Goal: Transaction & Acquisition: Subscribe to service/newsletter

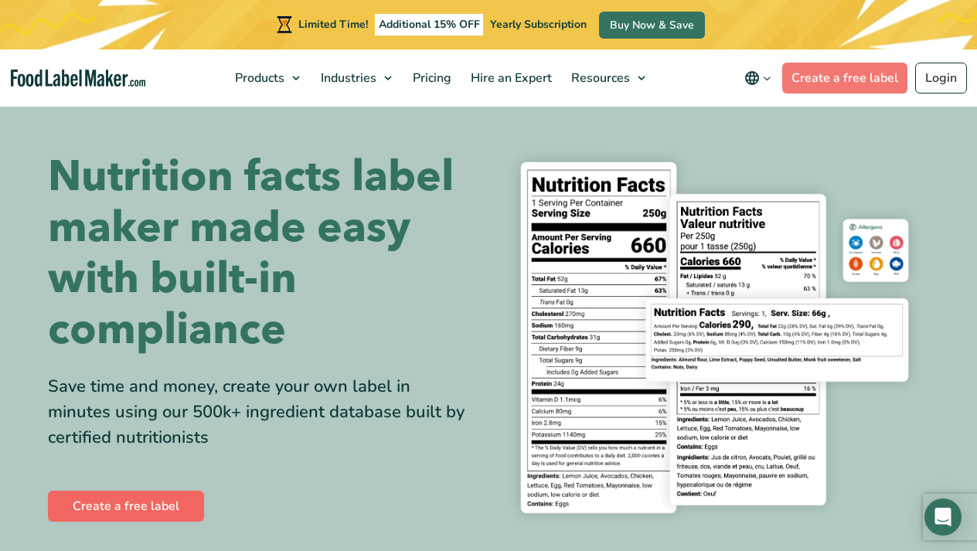
click at [146, 509] on link "Create a free label" at bounding box center [126, 506] width 156 height 31
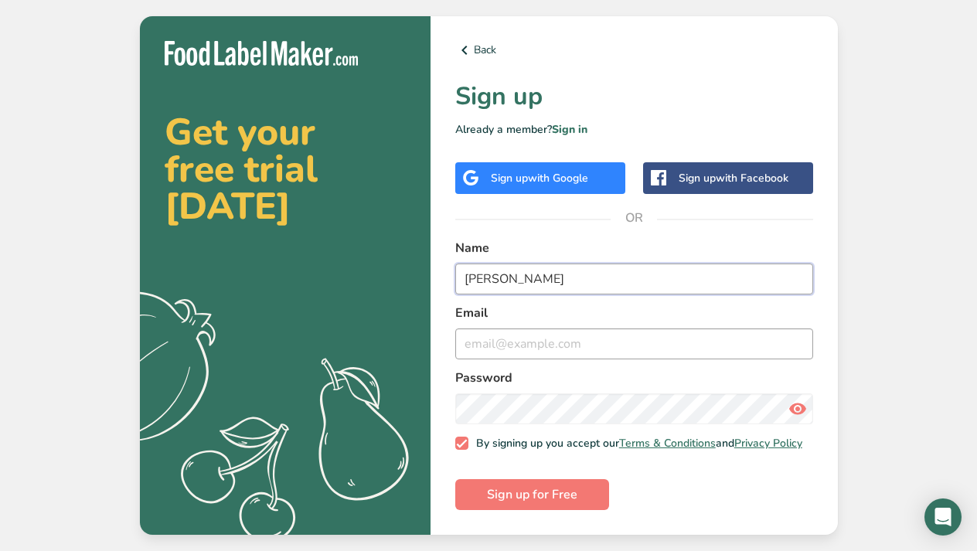
type input "[PERSON_NAME]"
click at [496, 348] on input "email" at bounding box center [634, 343] width 358 height 31
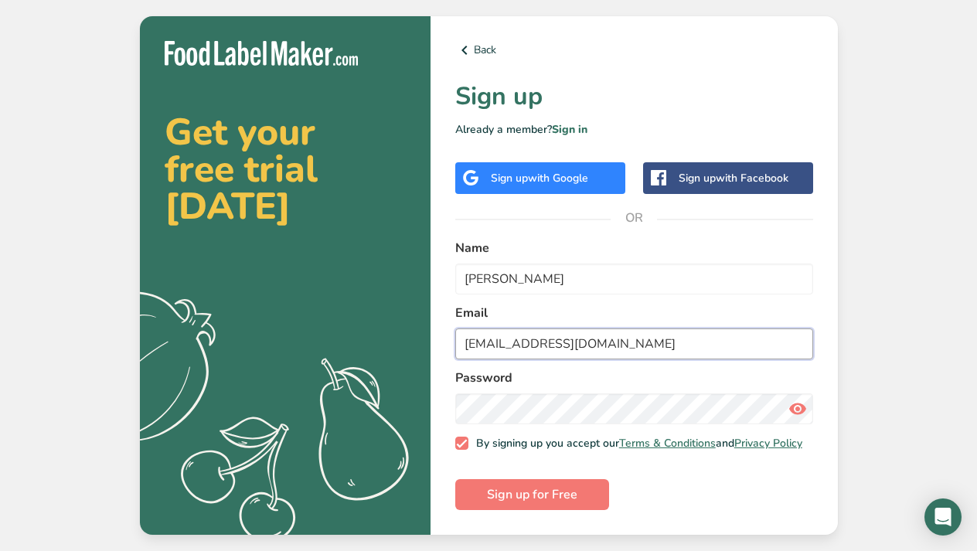
type input "[EMAIL_ADDRESS][DOMAIN_NAME]"
click at [799, 401] on icon at bounding box center [797, 409] width 19 height 28
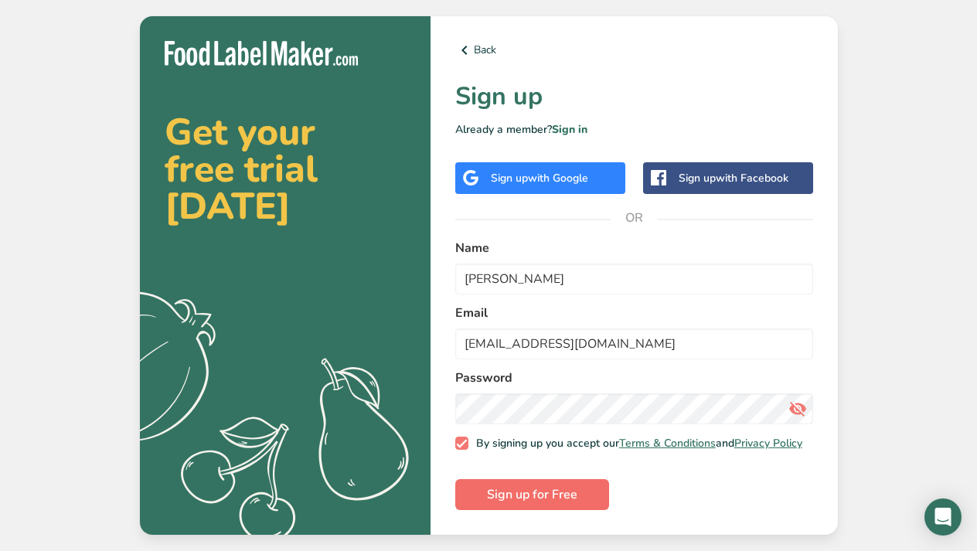
click at [547, 500] on span "Sign up for Free" at bounding box center [532, 494] width 90 height 19
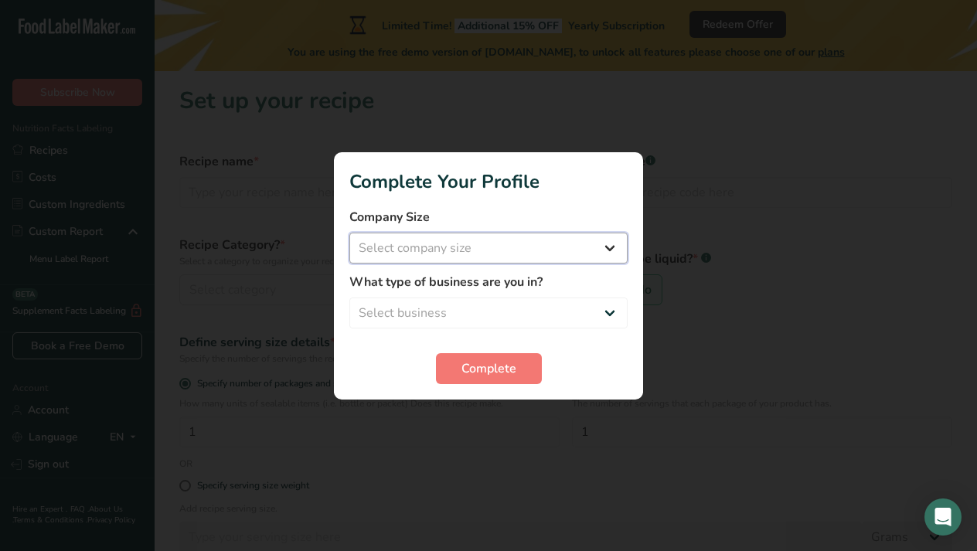
select select "1"
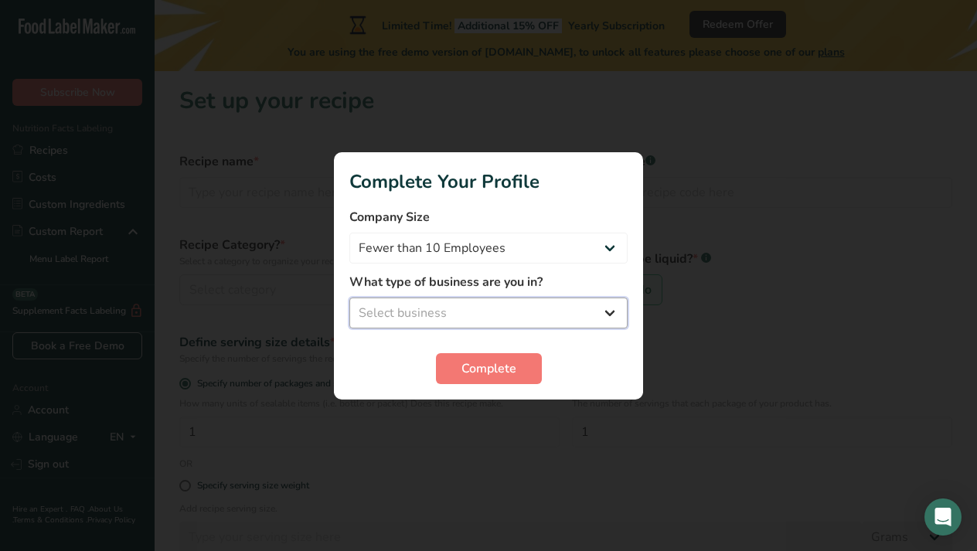
select select "3"
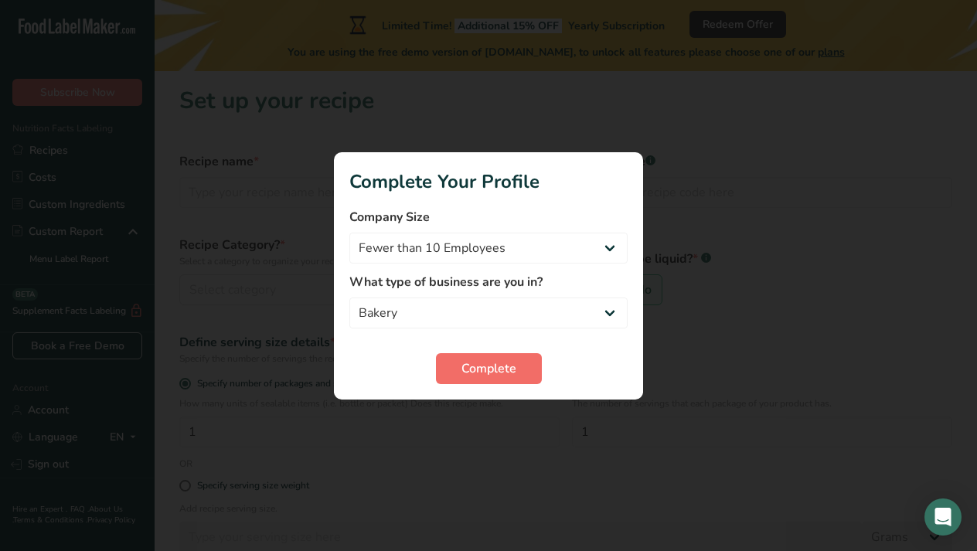
click at [522, 367] on button "Complete" at bounding box center [489, 368] width 106 height 31
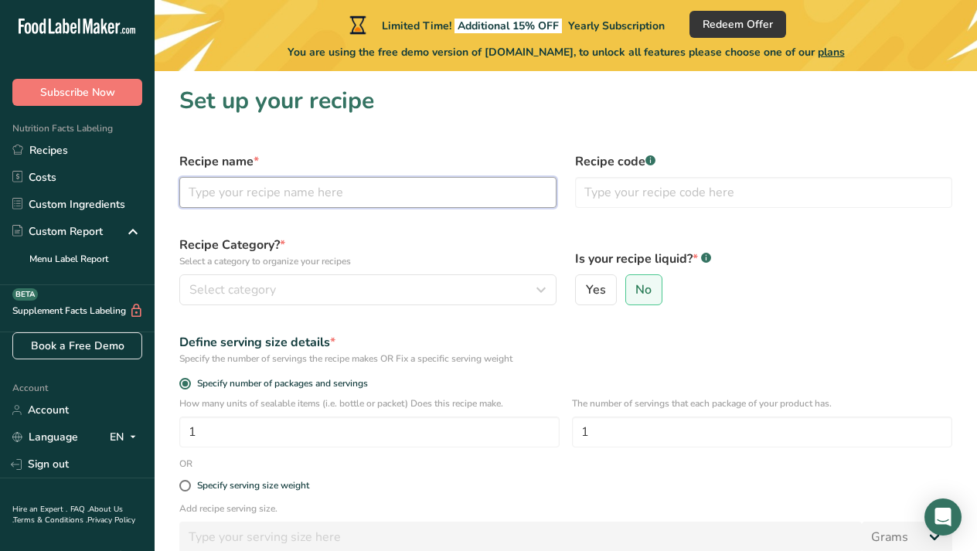
click at [229, 202] on input "text" at bounding box center [367, 192] width 377 height 31
type input "Cuccidatti"
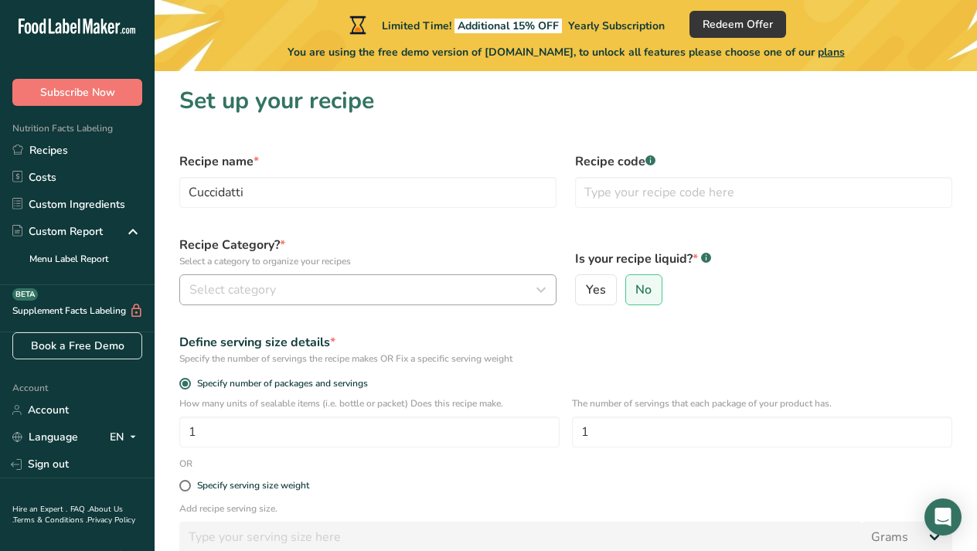
click at [271, 291] on span "Select category" at bounding box center [232, 290] width 87 height 19
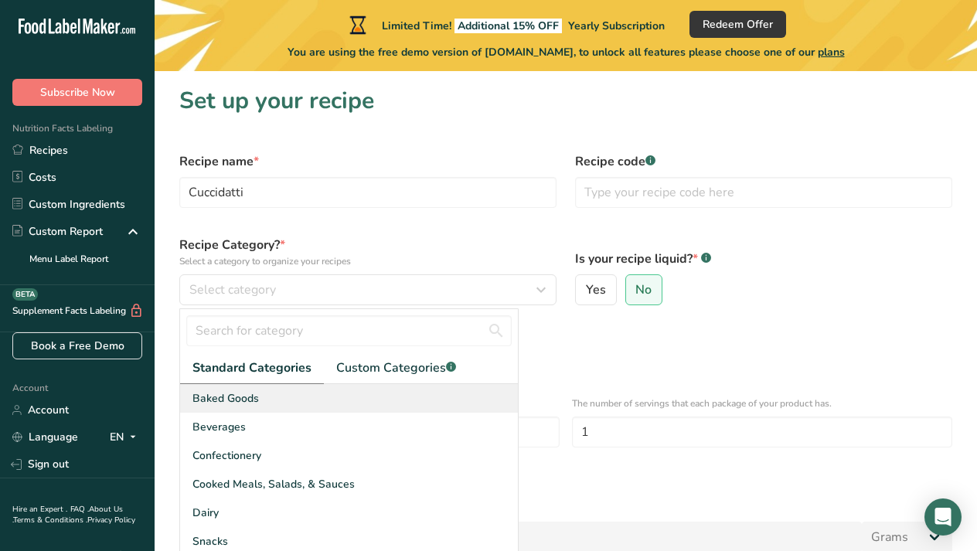
click at [277, 393] on div "Baked Goods" at bounding box center [349, 398] width 338 height 29
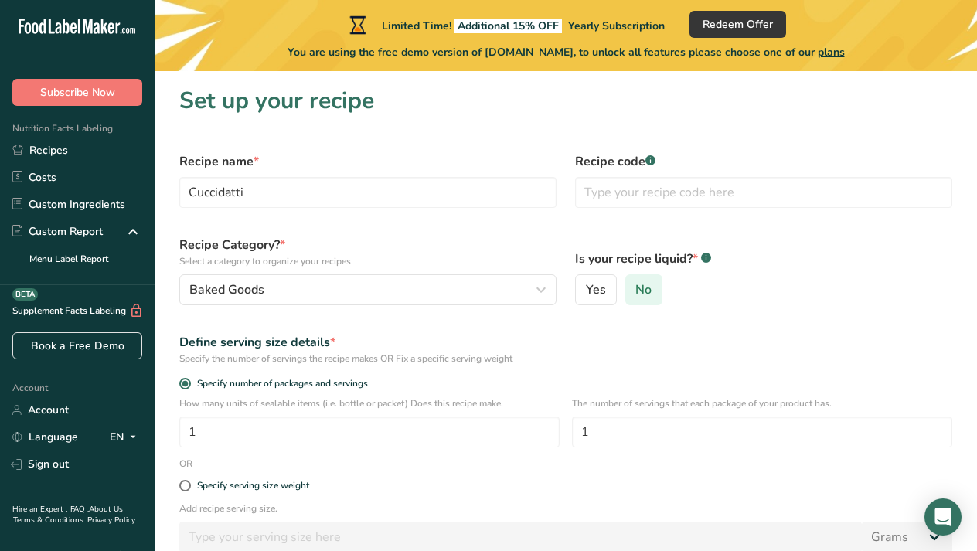
click at [639, 291] on span "No" at bounding box center [643, 289] width 16 height 15
click at [636, 291] on input "No" at bounding box center [631, 290] width 10 height 10
click at [654, 159] on rect at bounding box center [650, 160] width 10 height 10
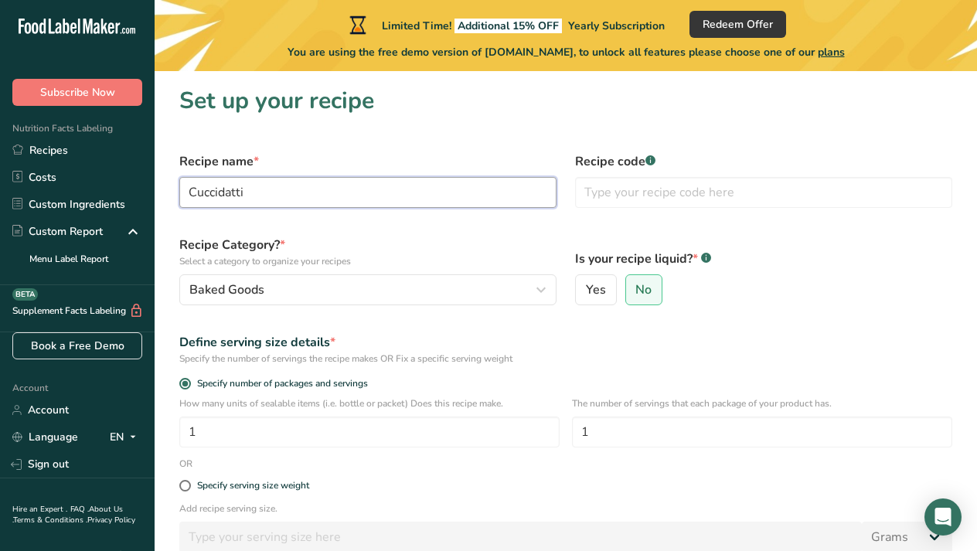
click at [230, 196] on input "Cuccidatti" at bounding box center [367, 192] width 377 height 31
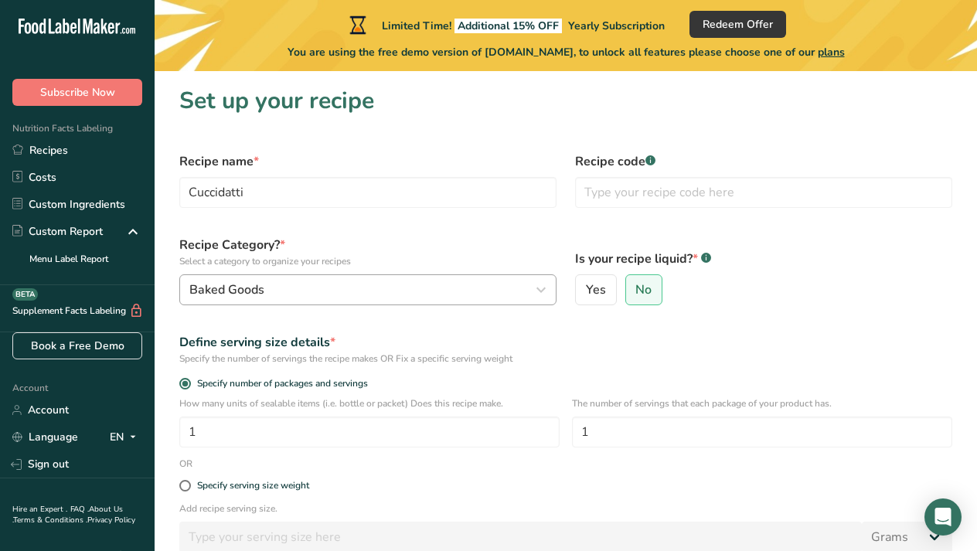
click at [474, 274] on button "Baked Goods" at bounding box center [367, 289] width 377 height 31
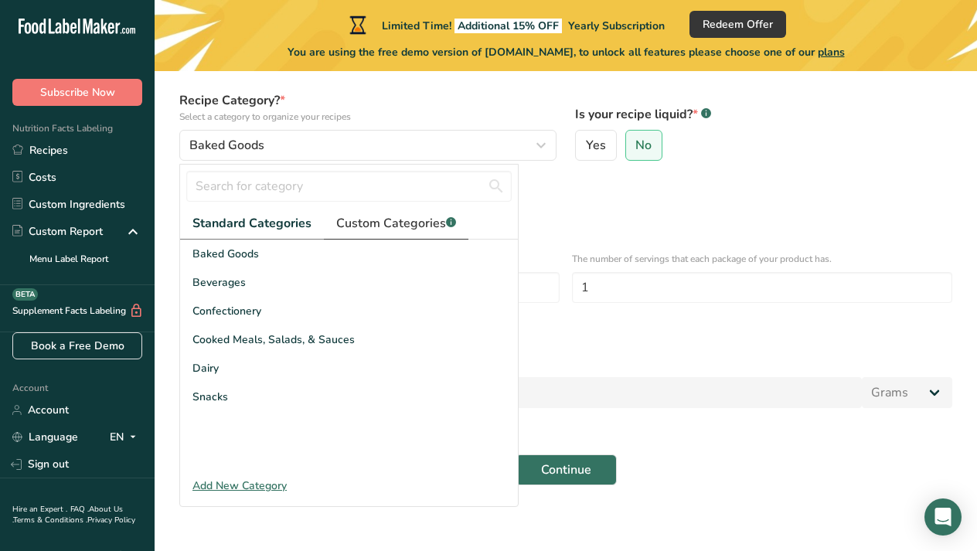
scroll to position [145, 0]
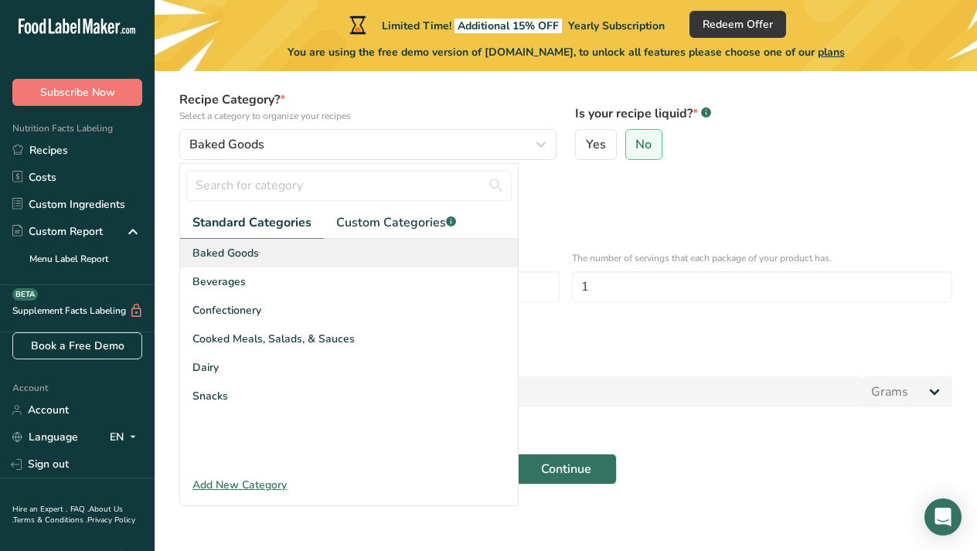
click at [337, 247] on div "Baked Goods" at bounding box center [349, 253] width 338 height 29
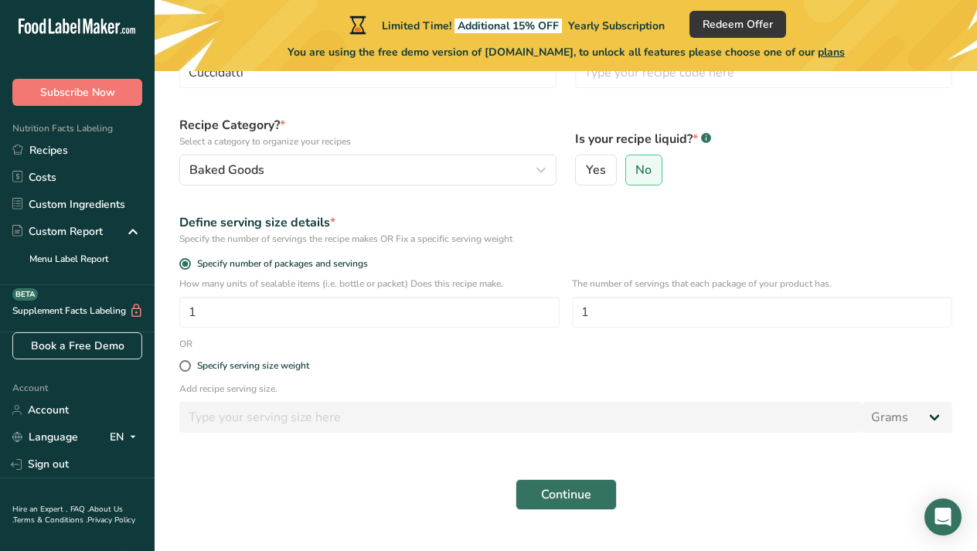
scroll to position [122, 0]
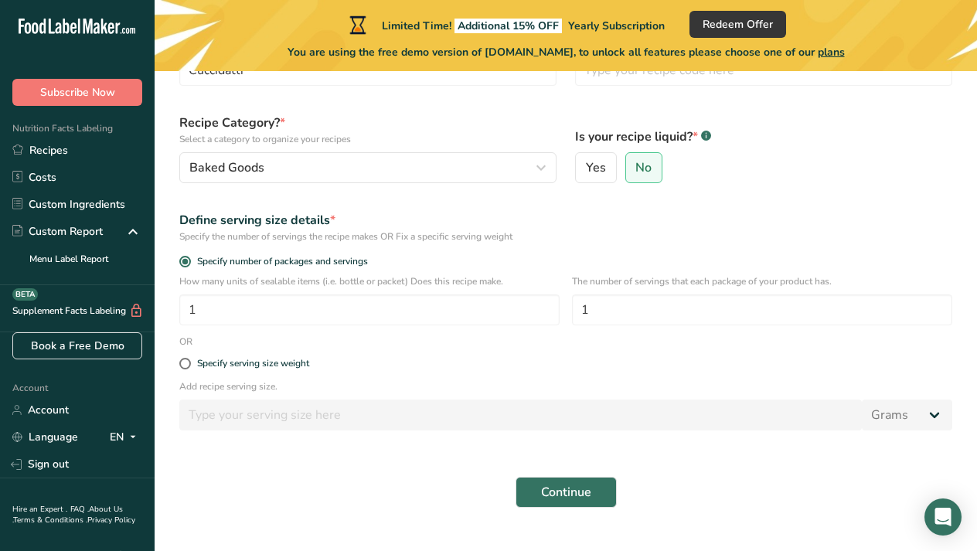
click at [571, 494] on span "Continue" at bounding box center [566, 492] width 50 height 19
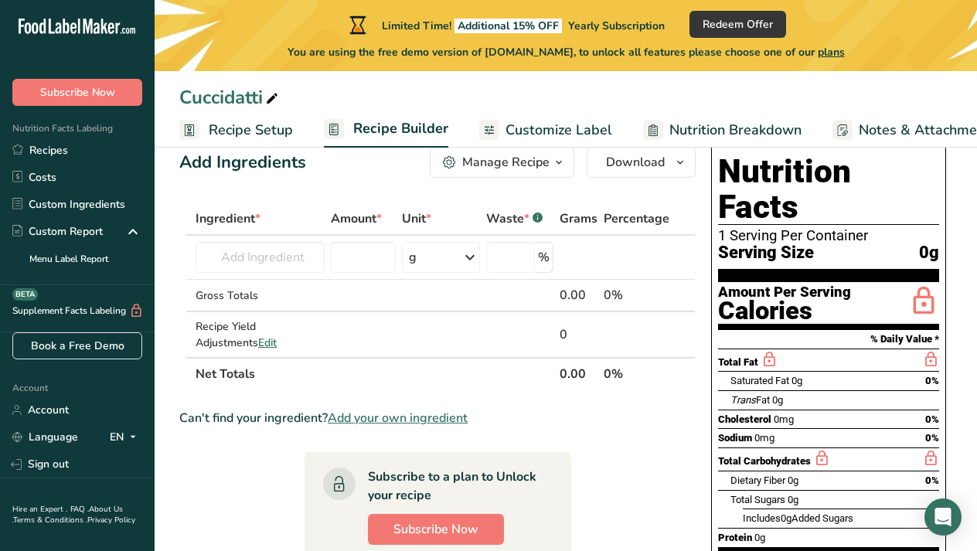
scroll to position [32, 0]
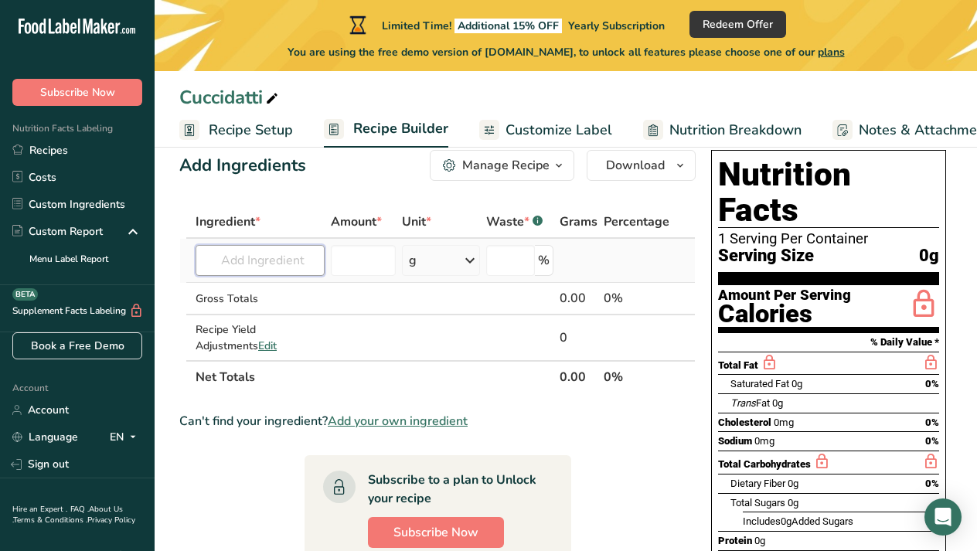
click at [257, 267] on input "text" at bounding box center [260, 260] width 129 height 31
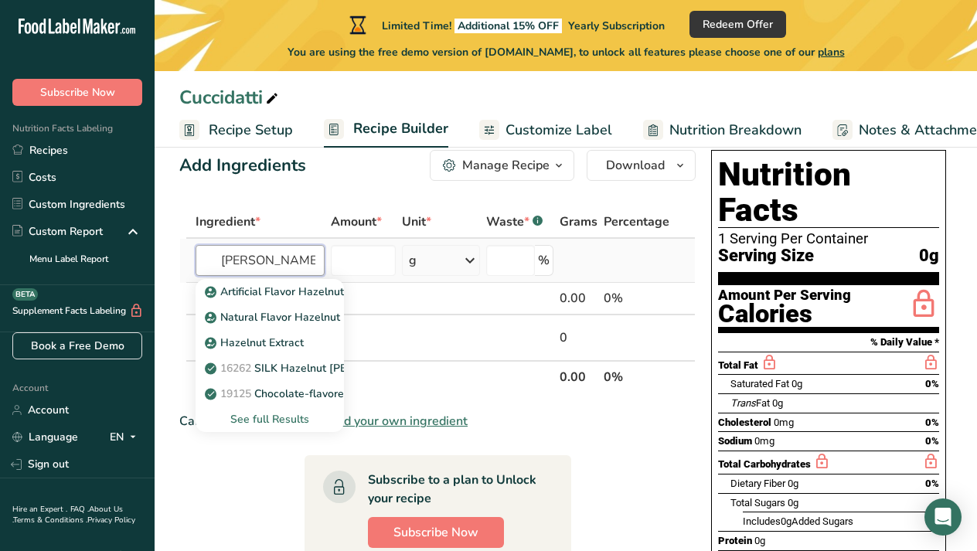
type input "[PERSON_NAME] nut"
click at [295, 416] on div "See full Results" at bounding box center [270, 419] width 124 height 16
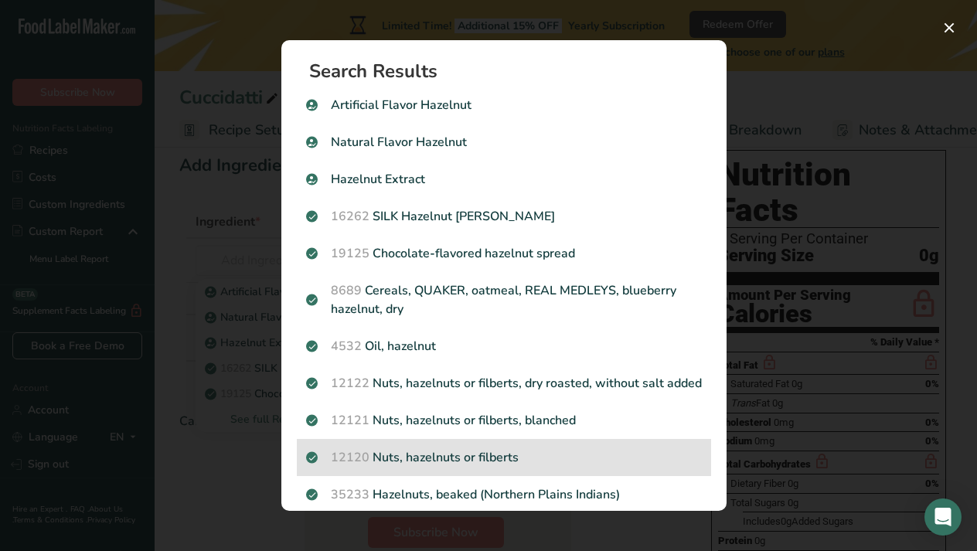
click at [447, 467] on p "12120 Nuts, hazelnuts or filberts" at bounding box center [504, 457] width 396 height 19
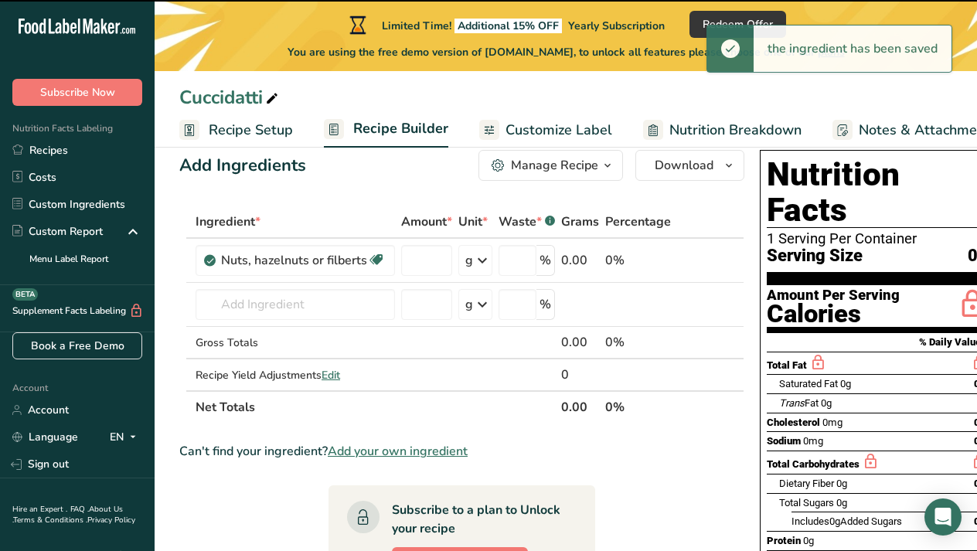
type input "0"
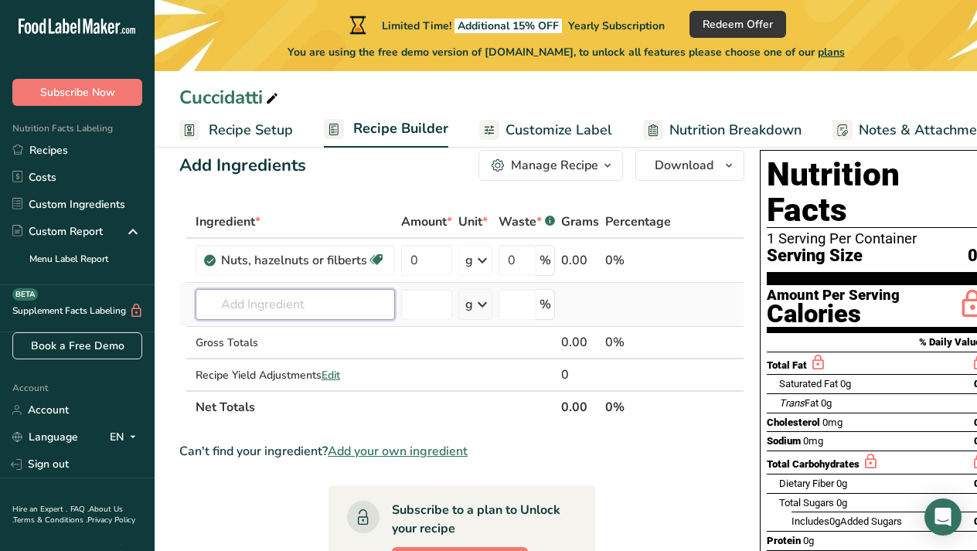
click at [317, 309] on input "text" at bounding box center [295, 304] width 199 height 31
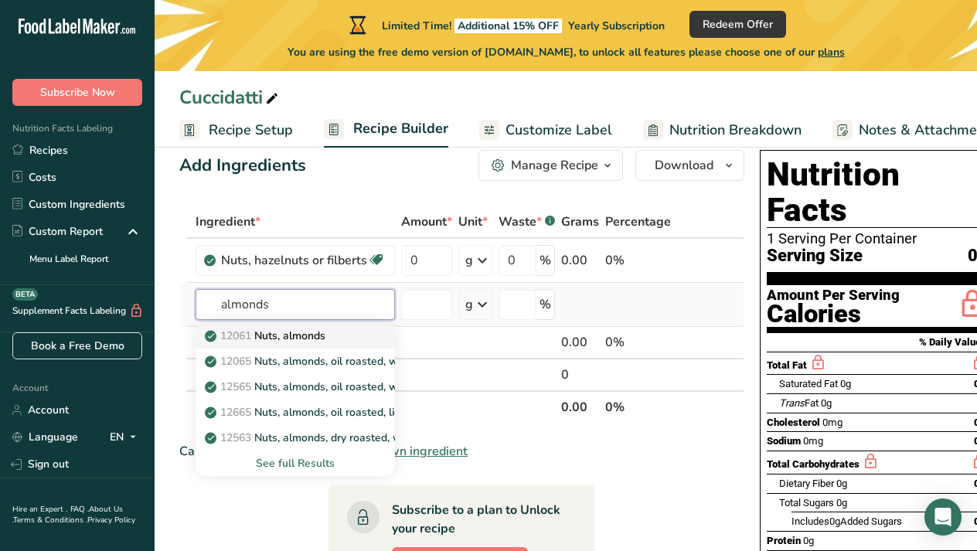
type input "almonds"
click at [320, 342] on p "12061 Nuts, almonds" at bounding box center [266, 336] width 117 height 16
type input "Nuts, almonds"
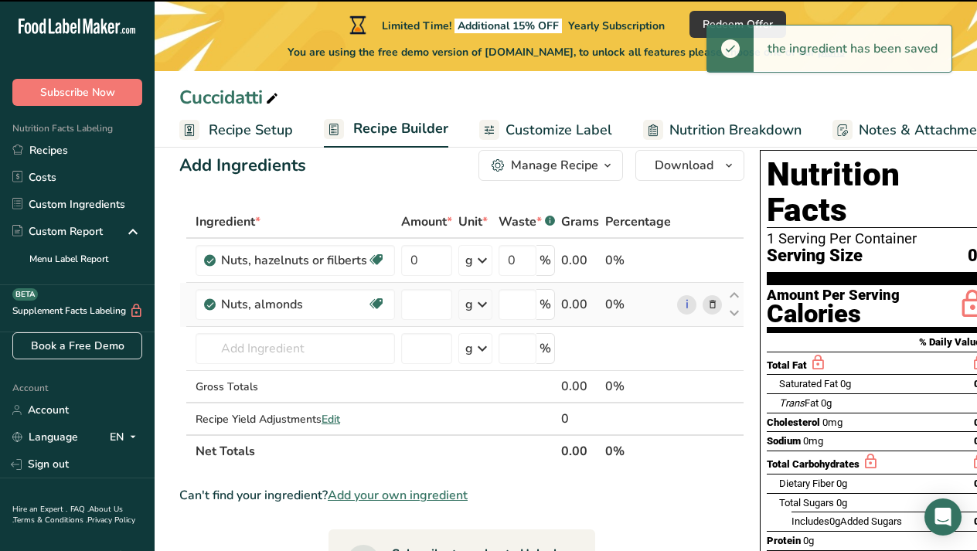
type input "0"
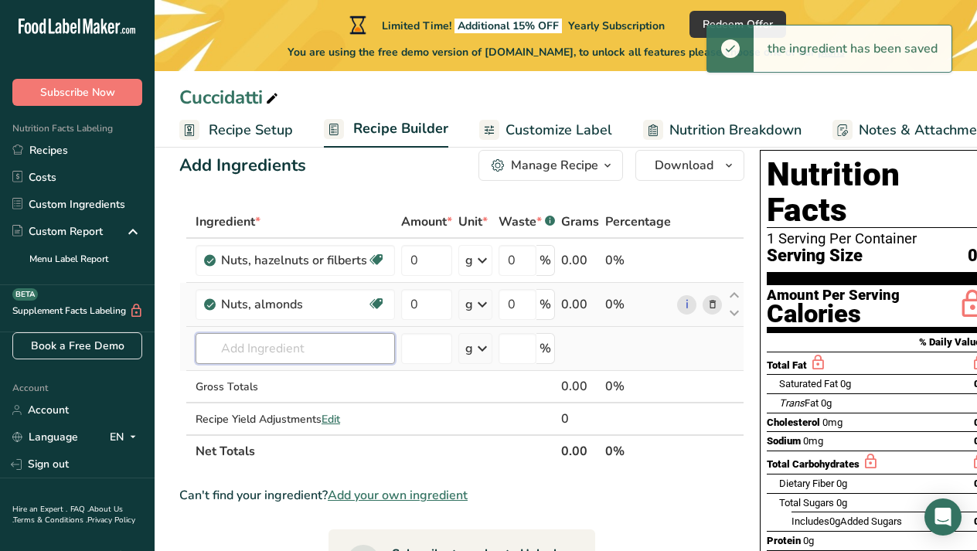
click at [309, 348] on input "text" at bounding box center [295, 348] width 199 height 31
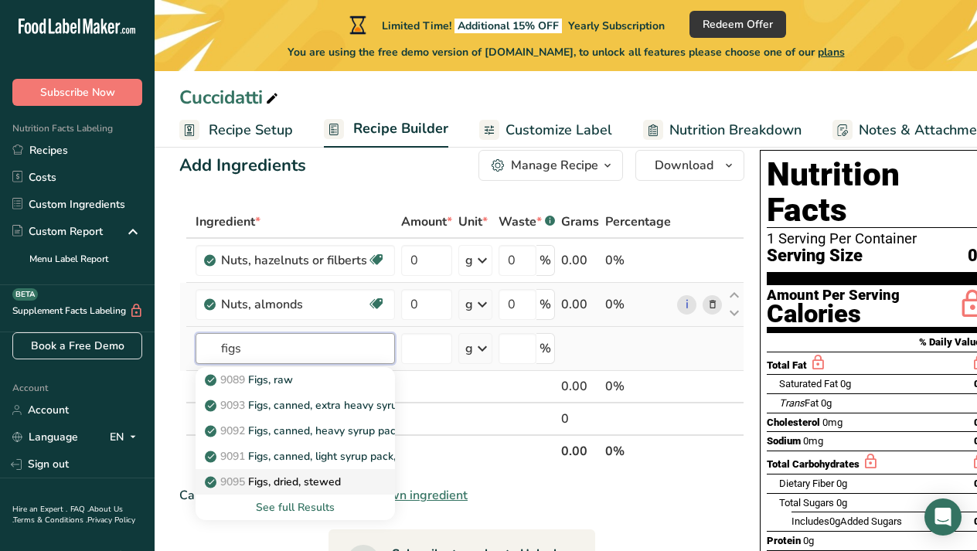
type input "figs"
click at [315, 485] on p "9095 Figs, dried, stewed" at bounding box center [274, 482] width 133 height 16
type input "Figs, dried, stewed"
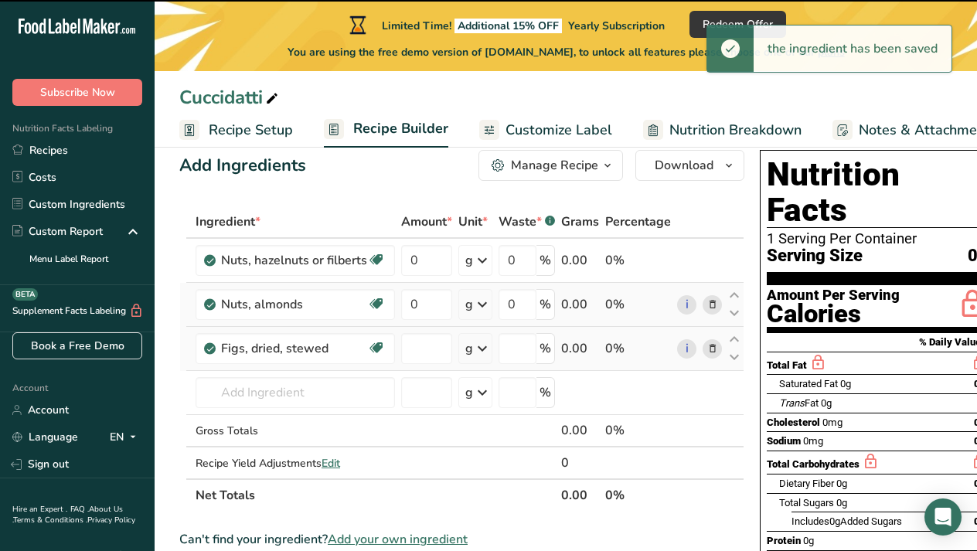
type input "0"
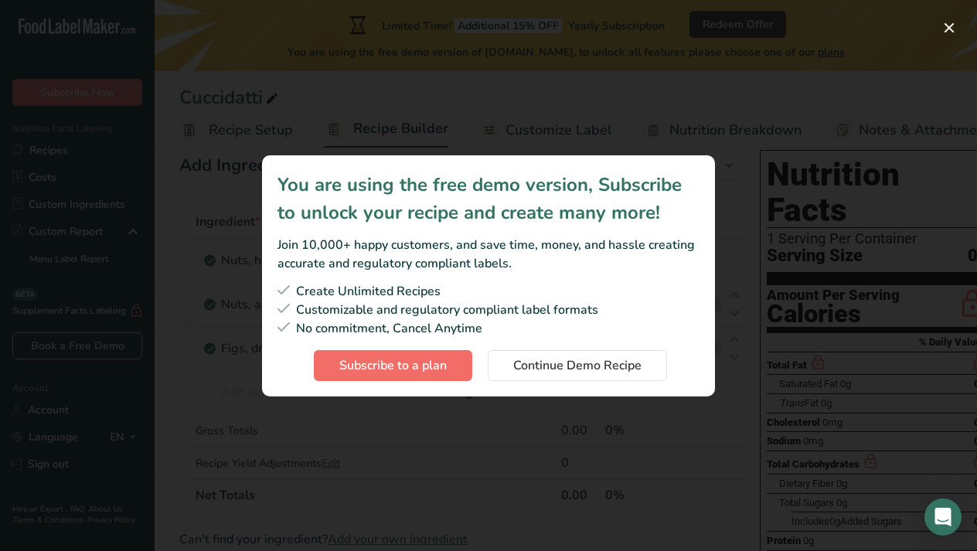
click at [425, 369] on span "Subscribe to a plan" at bounding box center [392, 365] width 107 height 19
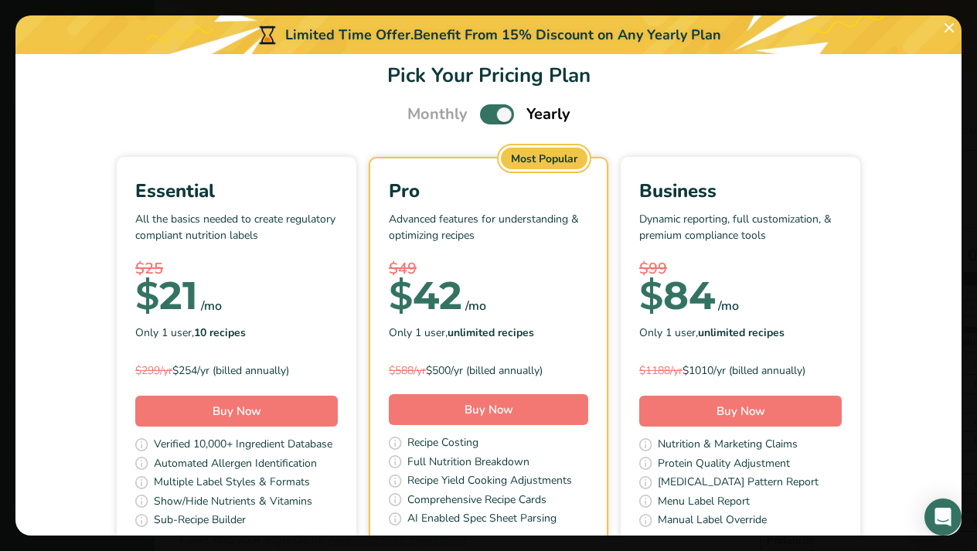
scroll to position [27, 0]
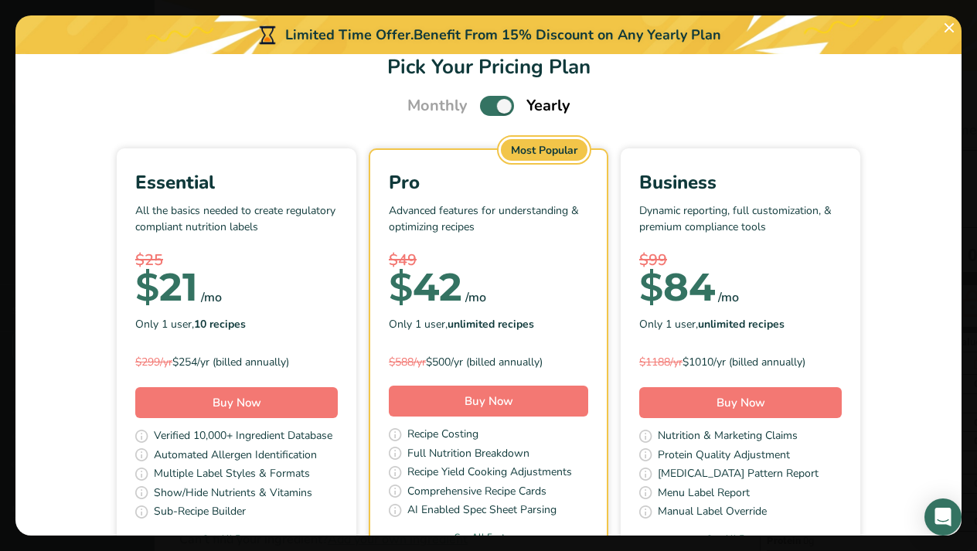
click at [488, 108] on span "Pick Your Pricing Plan Modal" at bounding box center [497, 105] width 34 height 19
click at [488, 108] on input "Pick Your Pricing Plan Modal" at bounding box center [485, 106] width 10 height 10
checkbox input "false"
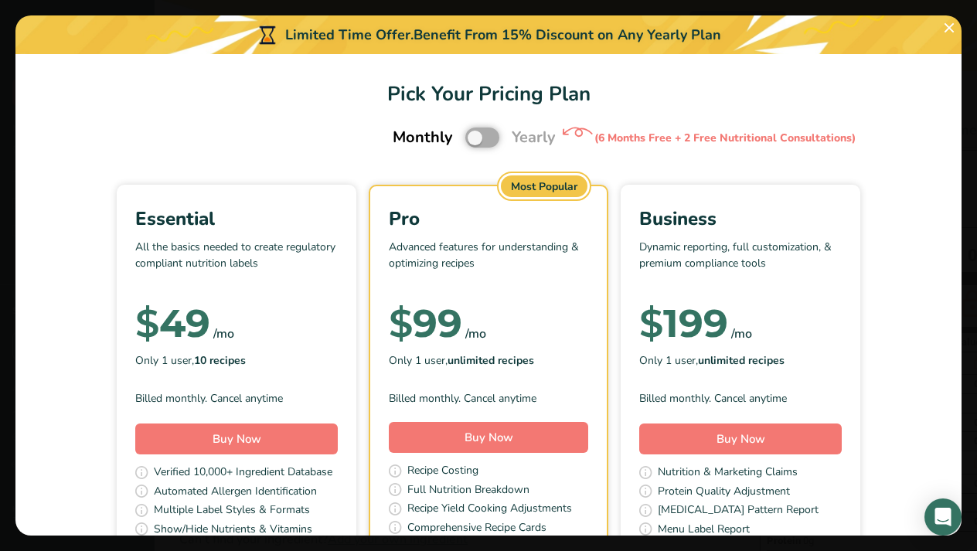
scroll to position [0, 0]
click at [264, 284] on p "All the basics needed to create regulatory compliant nutrition labels" at bounding box center [236, 262] width 202 height 46
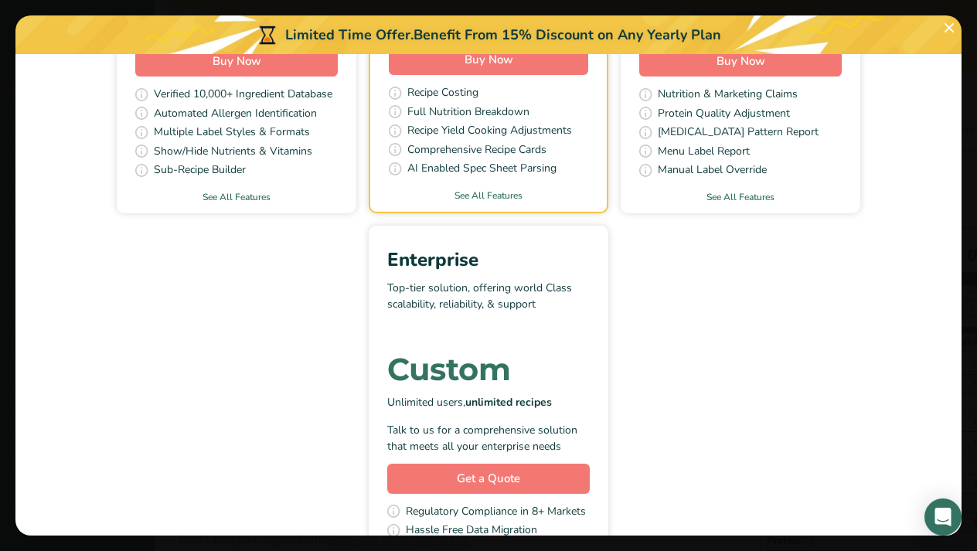
scroll to position [409, 0]
